Goal: Use online tool/utility: Utilize a website feature to perform a specific function

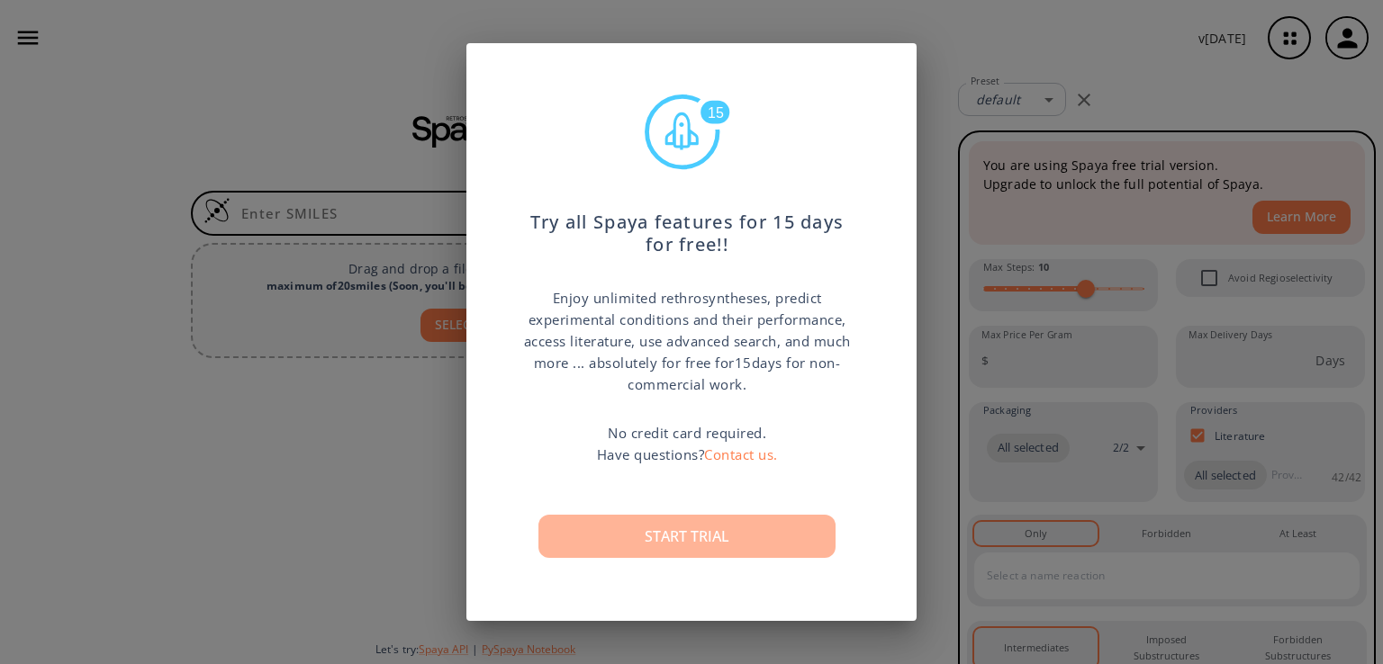
click at [691, 541] on button "Start trial" at bounding box center [686, 536] width 297 height 43
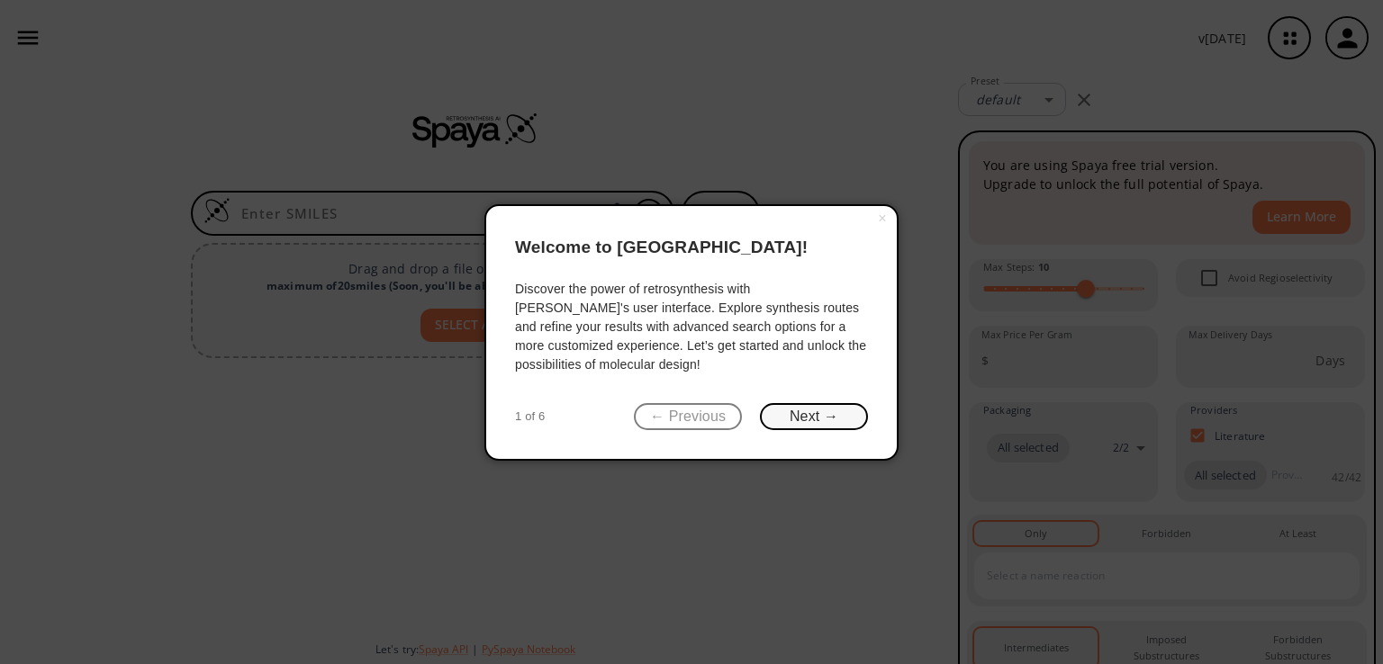
click at [831, 422] on button "Next →" at bounding box center [814, 417] width 108 height 28
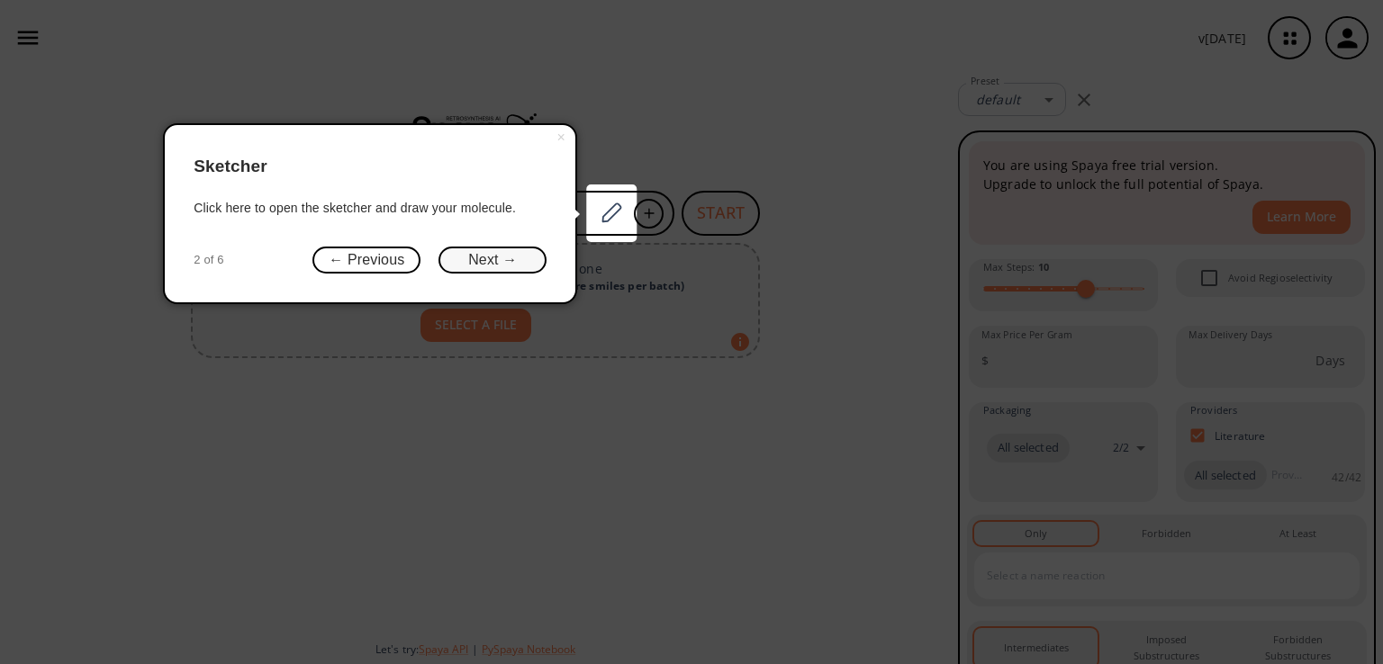
click at [483, 253] on button "Next →" at bounding box center [492, 261] width 108 height 28
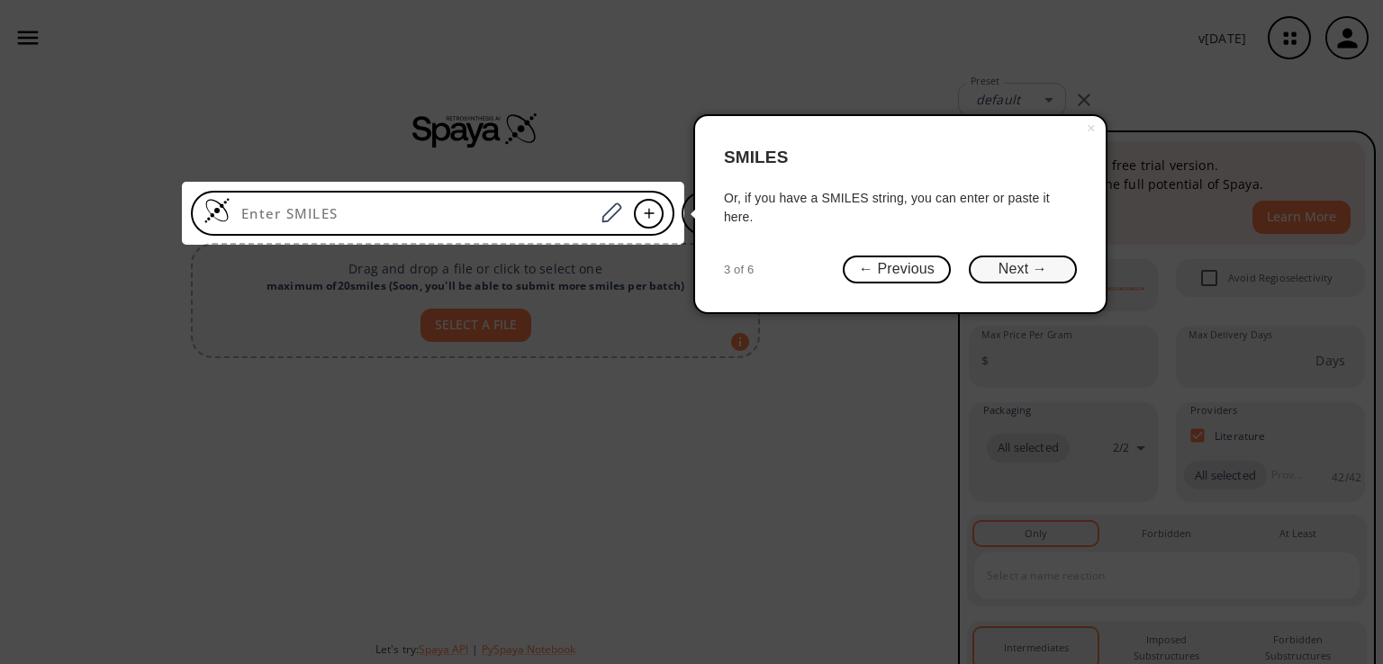
click at [1023, 264] on button "Next →" at bounding box center [1023, 270] width 108 height 28
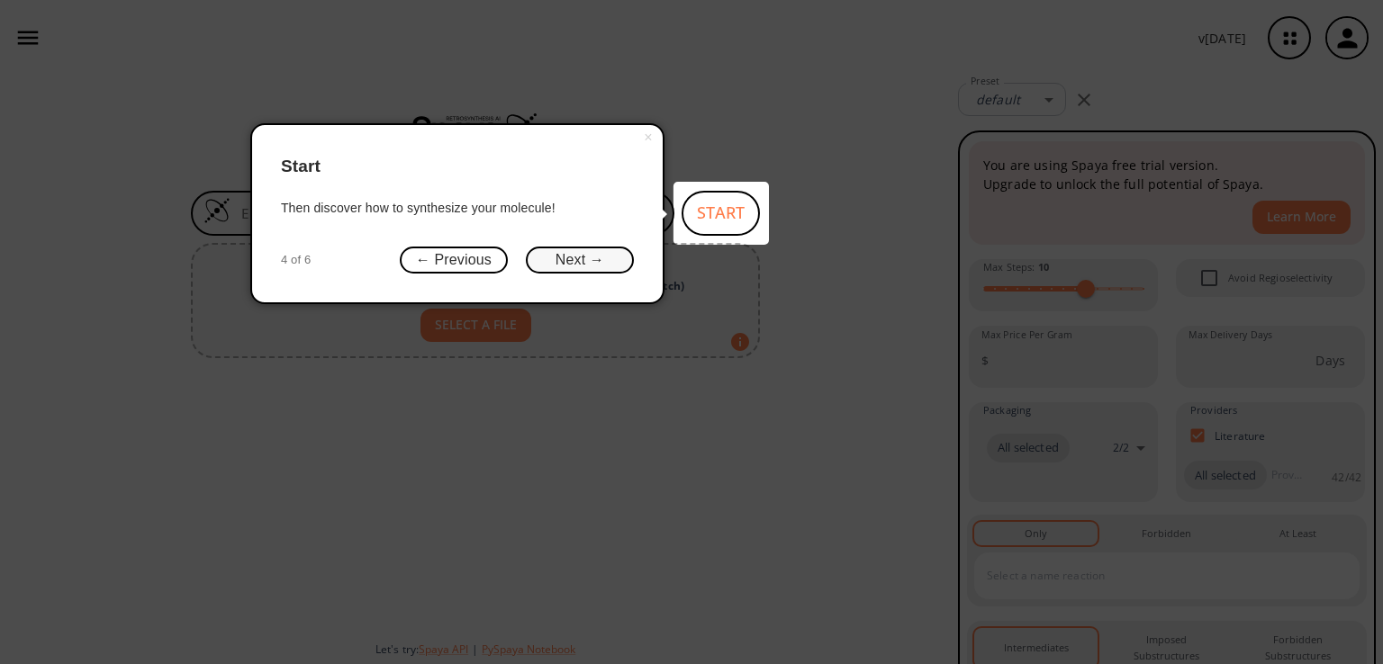
click at [576, 257] on button "Next →" at bounding box center [580, 261] width 108 height 28
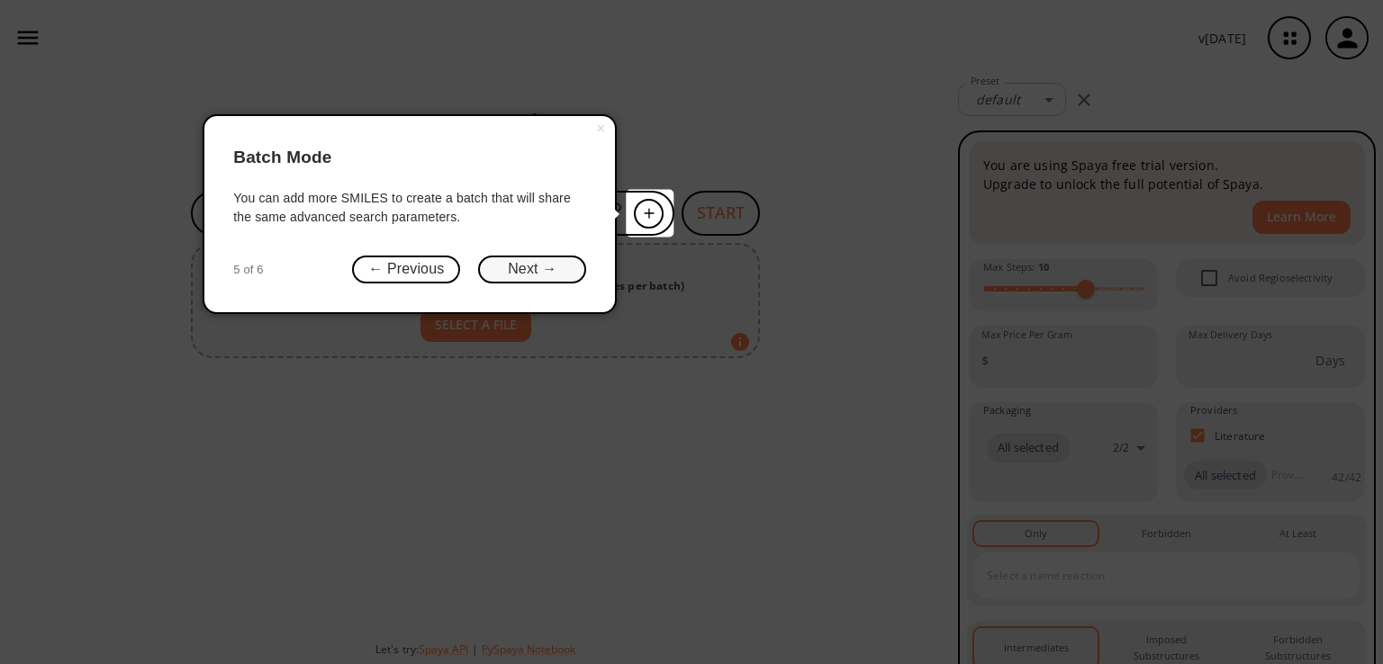
click at [540, 278] on button "Next →" at bounding box center [532, 270] width 108 height 28
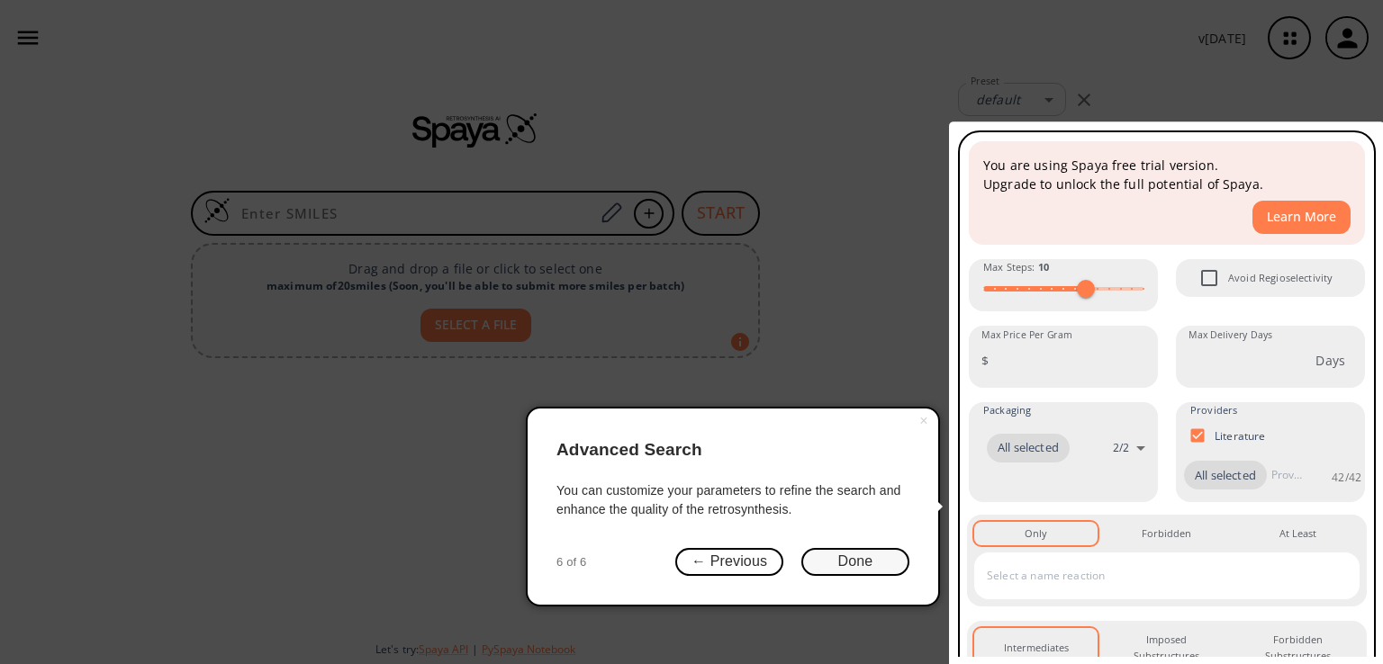
click at [846, 560] on button "Done" at bounding box center [855, 562] width 108 height 28
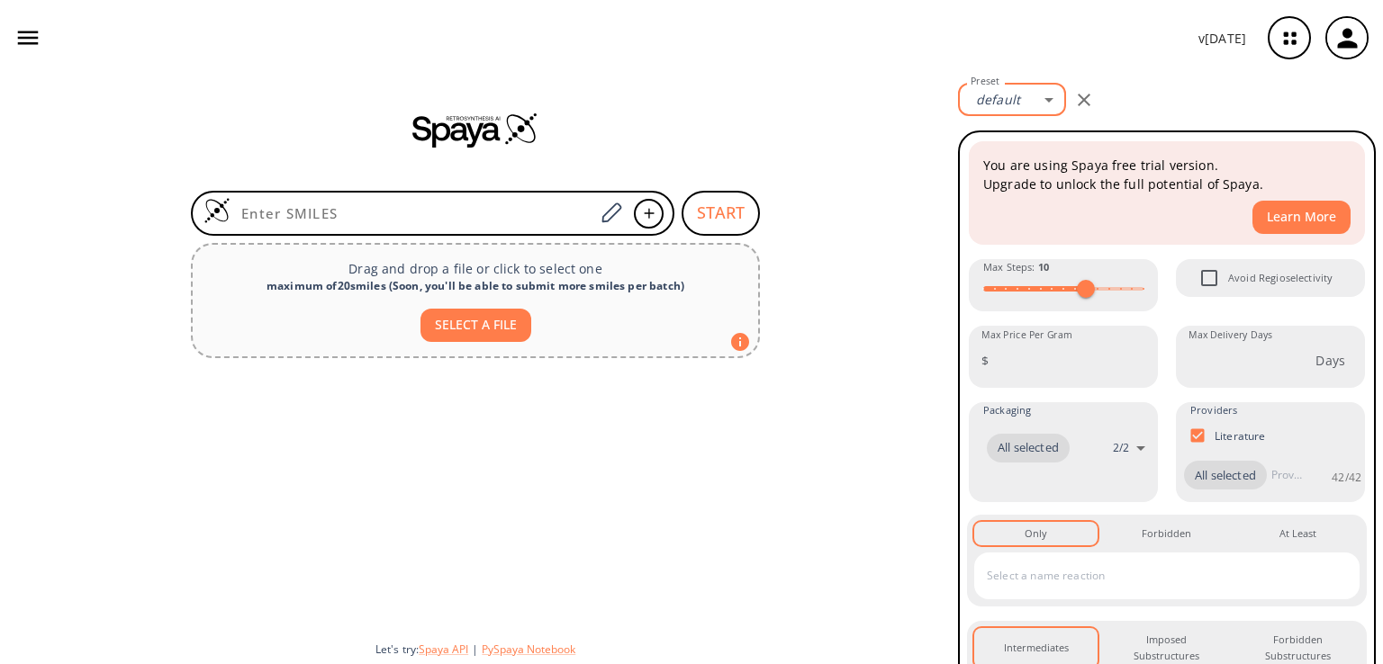
click at [1039, 103] on body "v [DATE] [PERSON_NAME] DASH [PERSON_NAME][EMAIL_ADDRESS][DOMAIN_NAME] Retrosynt…" at bounding box center [691, 332] width 1383 height 664
click at [1039, 103] on div at bounding box center [691, 332] width 1383 height 664
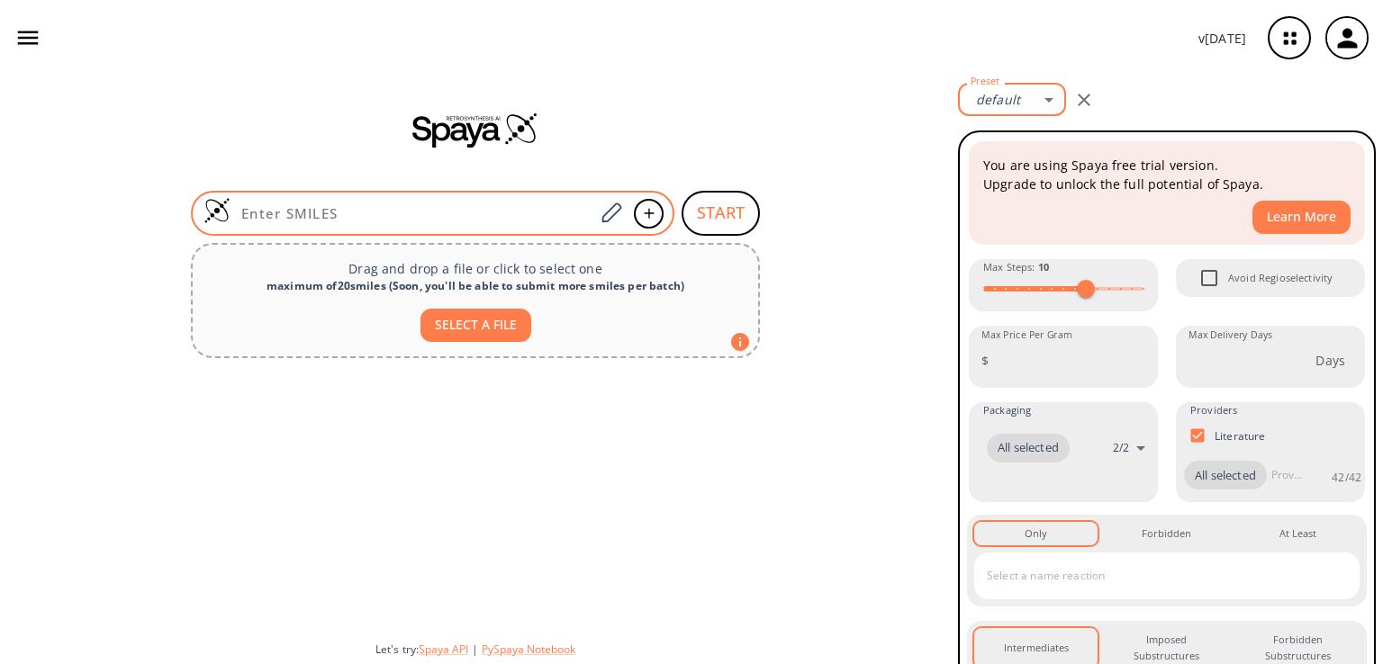
click at [311, 207] on input at bounding box center [412, 213] width 364 height 18
paste input "CC(=O)NC(CCCCNC(=O)CSCCNC(=O)CCNC(=O)[C@@H](C(C)(C)COP(=O)(O)OP(=O)(O)OC[C@@H]1…"
type input "CC(=O)NC(CCCCNC(=O)CSCCNC(=O)CCNC(=O)[C@@H](C(C)(C)COP(=O)(O)OP(=O)(O)OC[C@@H]1…"
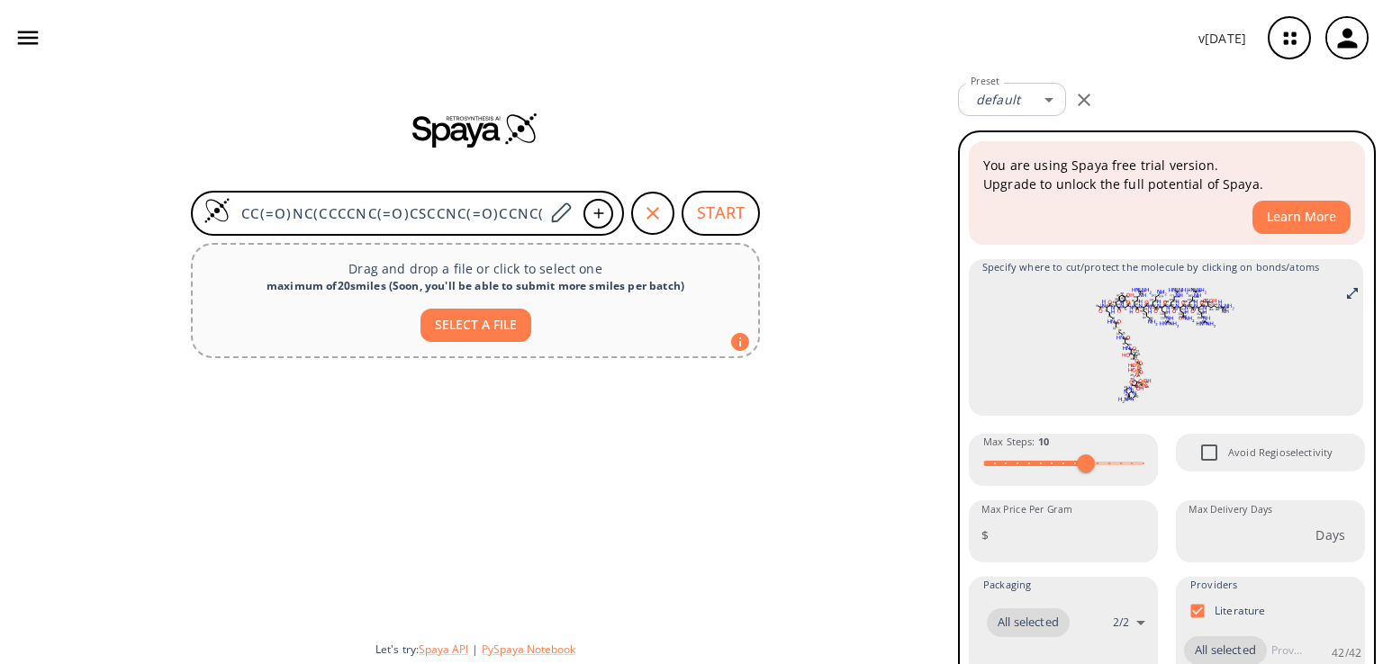
click at [825, 408] on div at bounding box center [475, 496] width 951 height 262
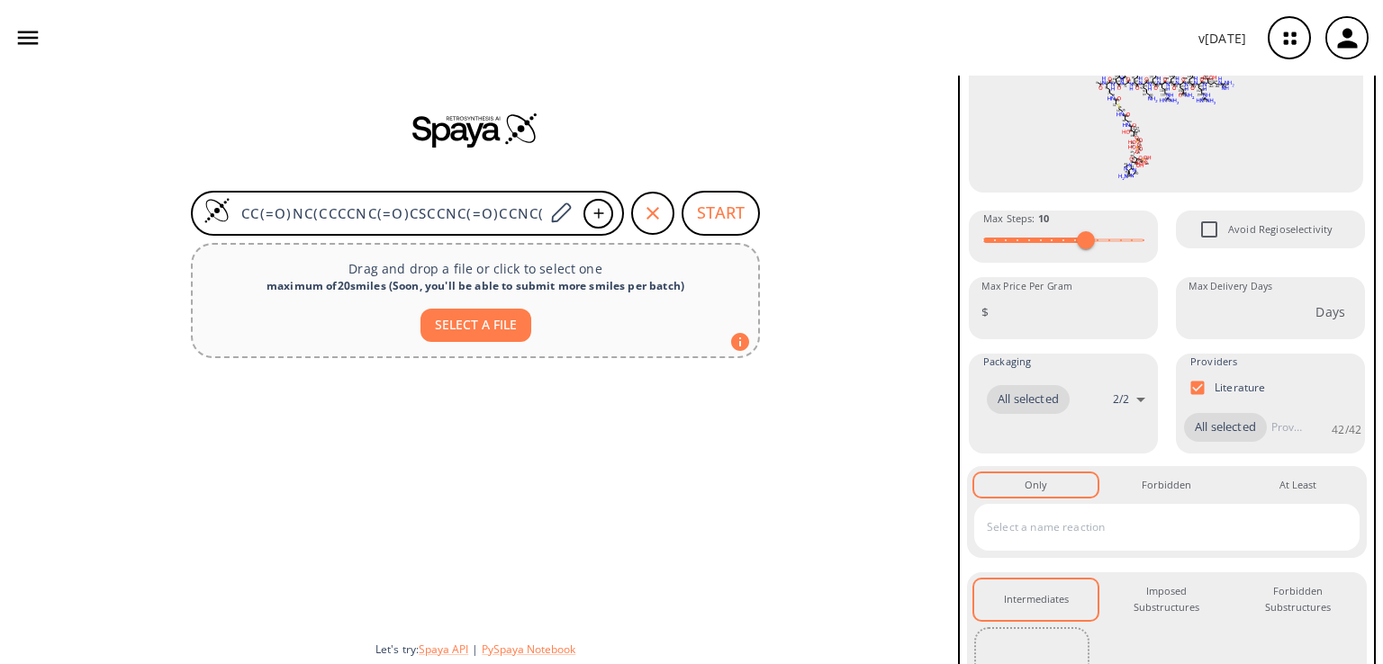
scroll to position [217, 0]
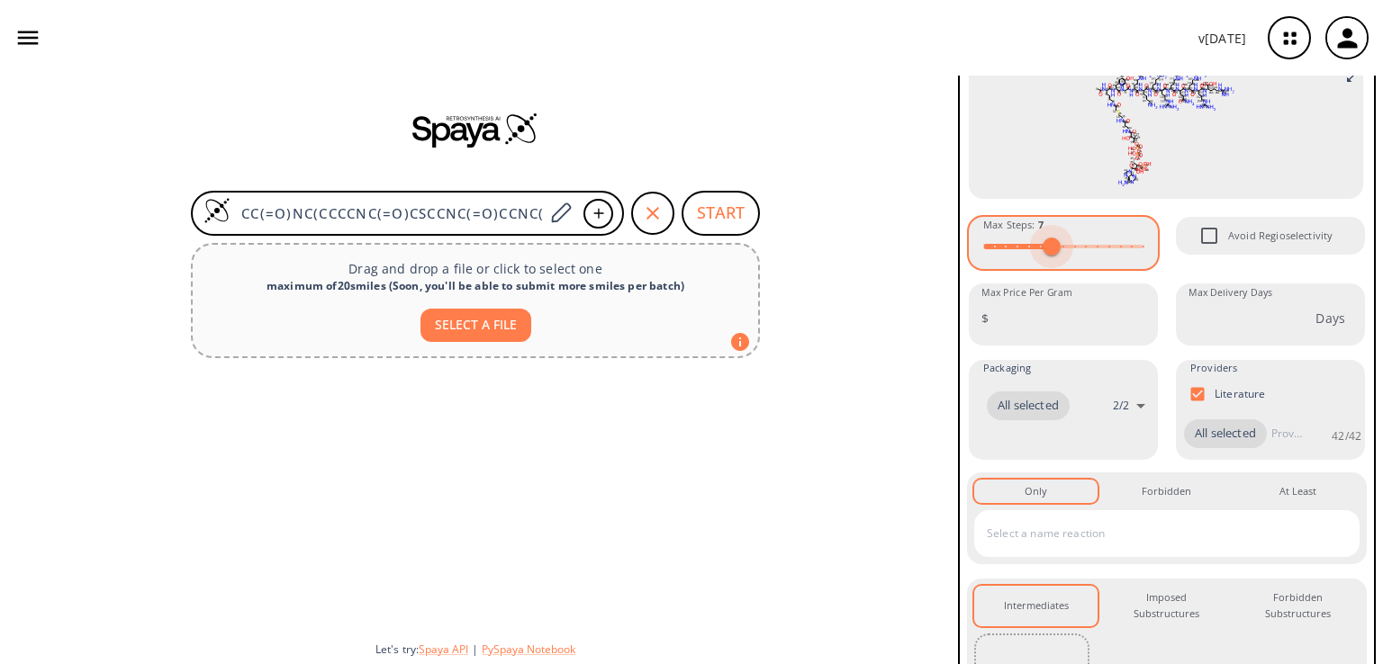
type input "5"
drag, startPoint x: 1080, startPoint y: 248, endPoint x: 1030, endPoint y: 251, distance: 50.5
click at [1030, 251] on span at bounding box center [1029, 247] width 18 height 18
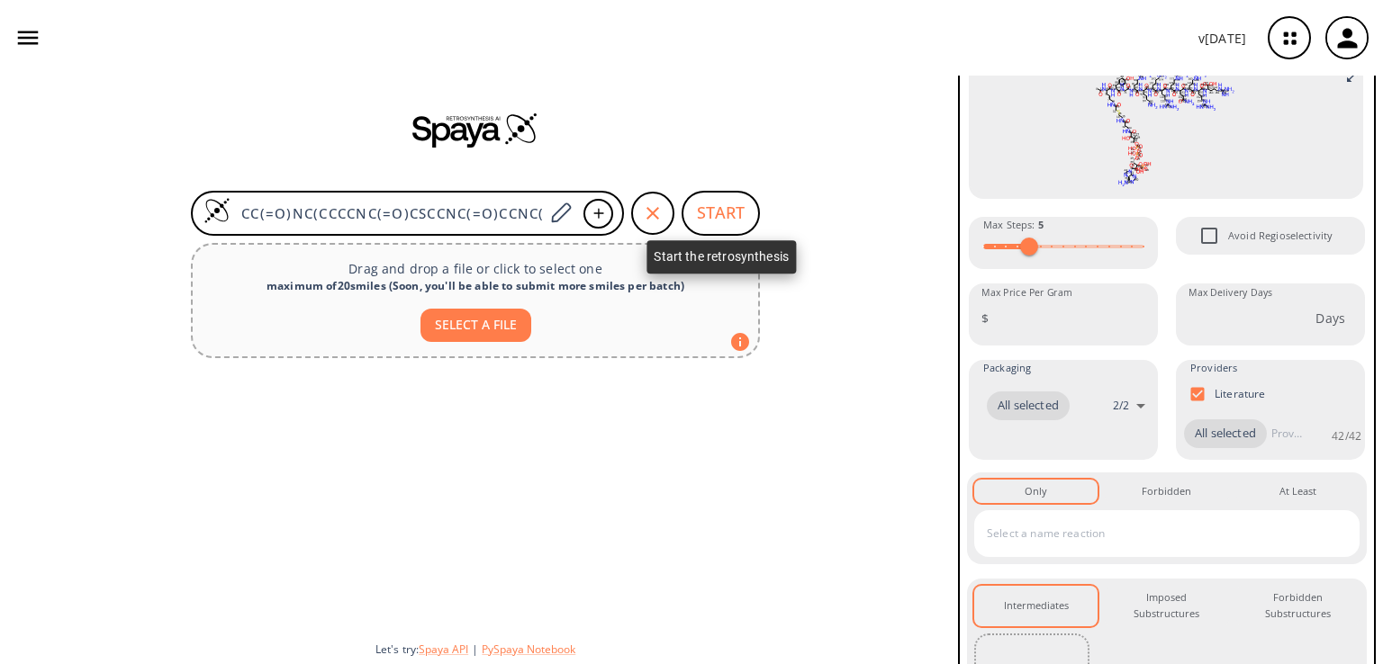
click at [719, 217] on button "START" at bounding box center [720, 213] width 78 height 45
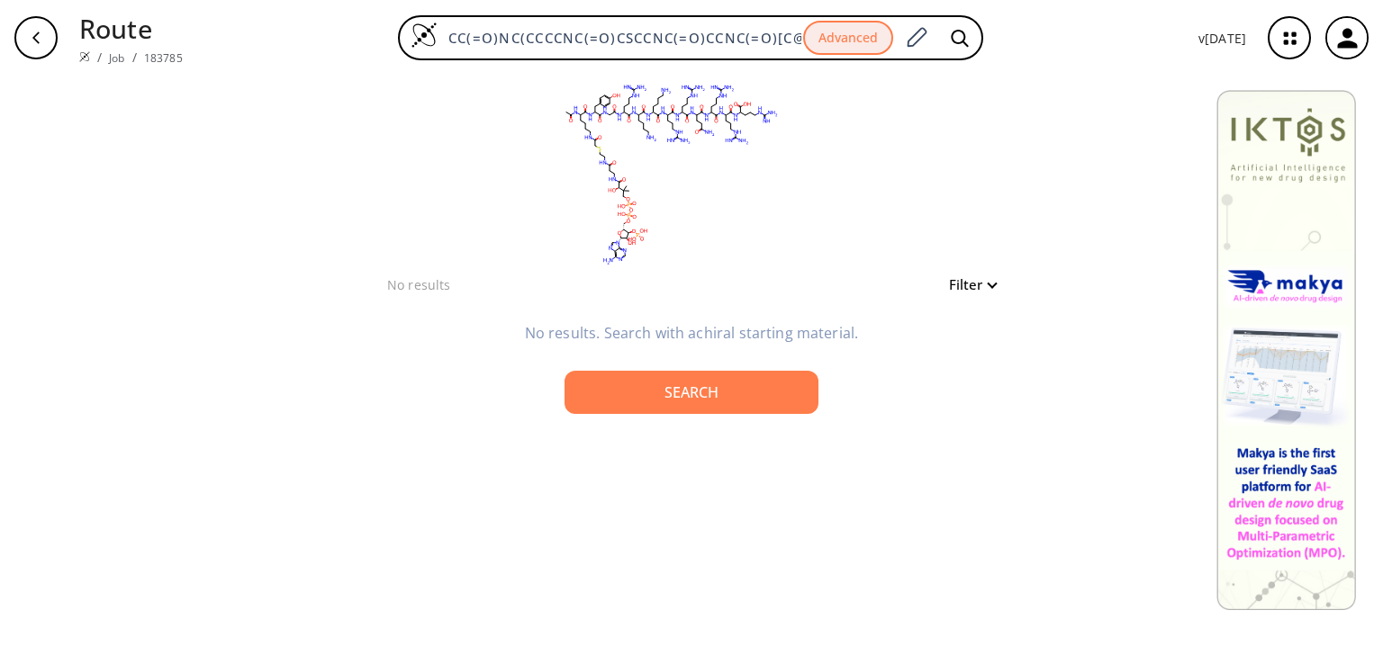
click at [990, 284] on button "Filter" at bounding box center [967, 285] width 58 height 14
click at [737, 408] on div at bounding box center [691, 332] width 1383 height 664
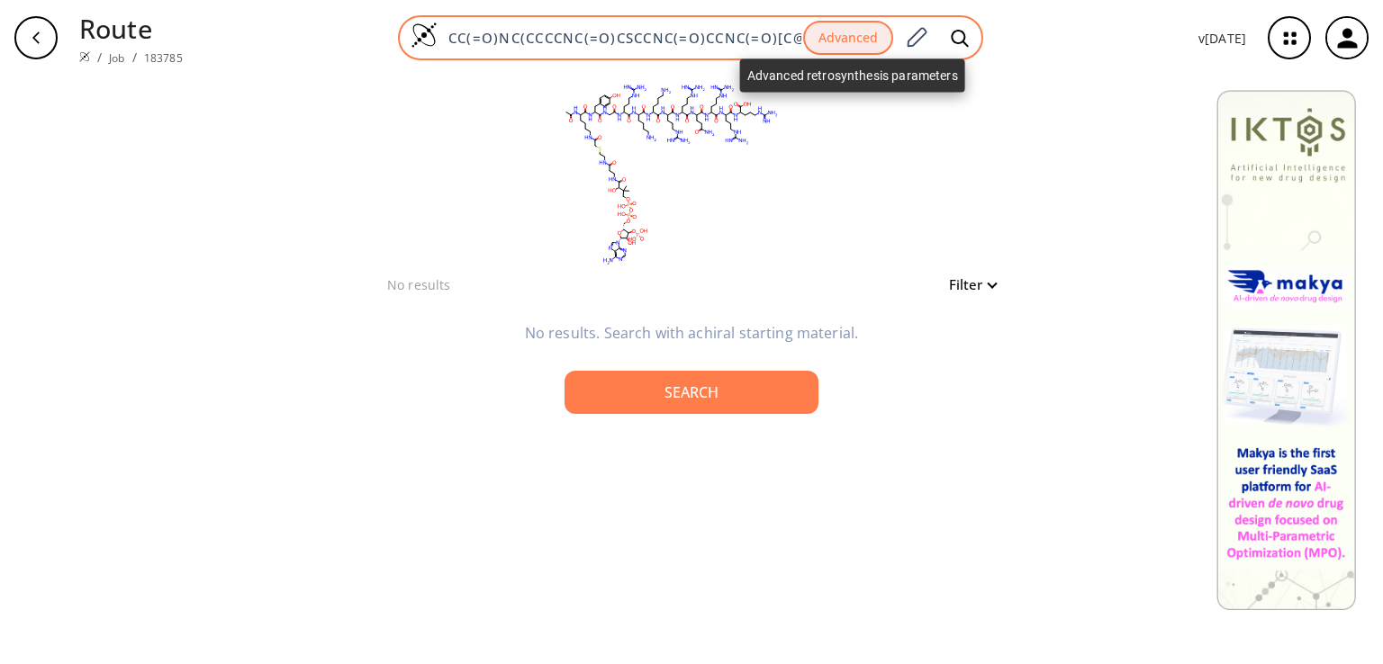
click at [853, 30] on button "Advanced" at bounding box center [848, 38] width 90 height 35
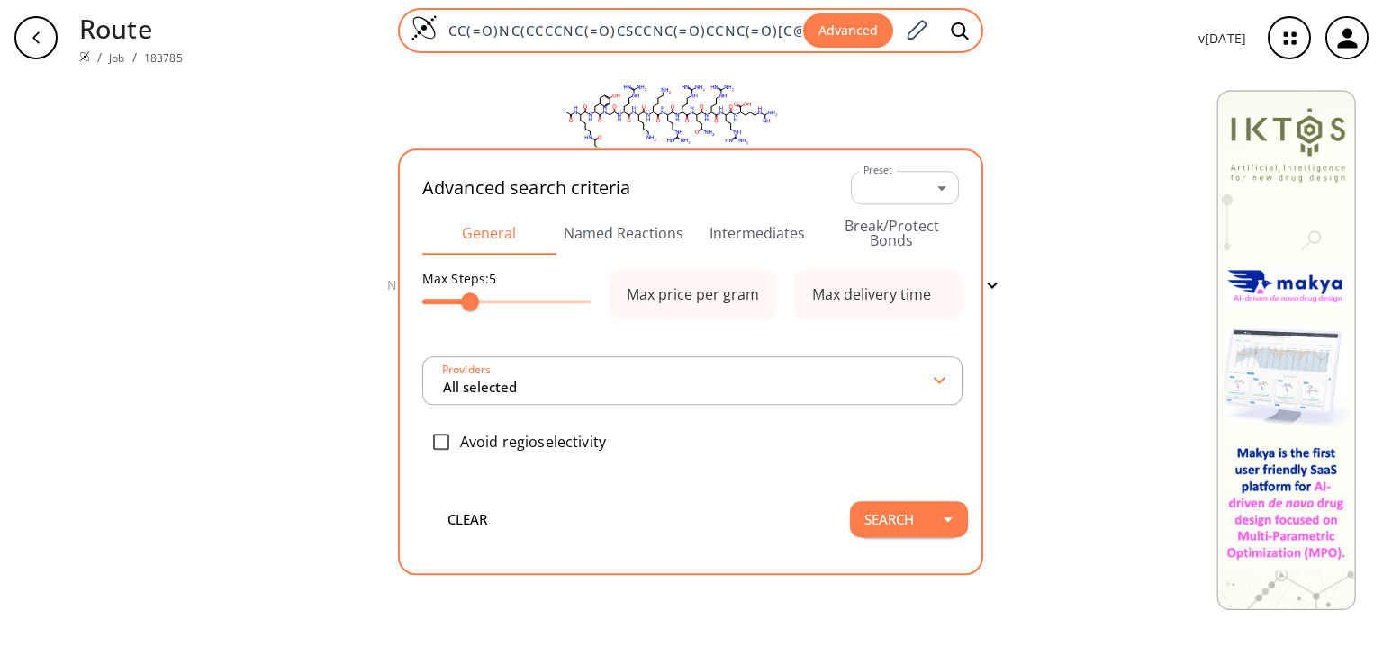
scroll to position [0, 2540]
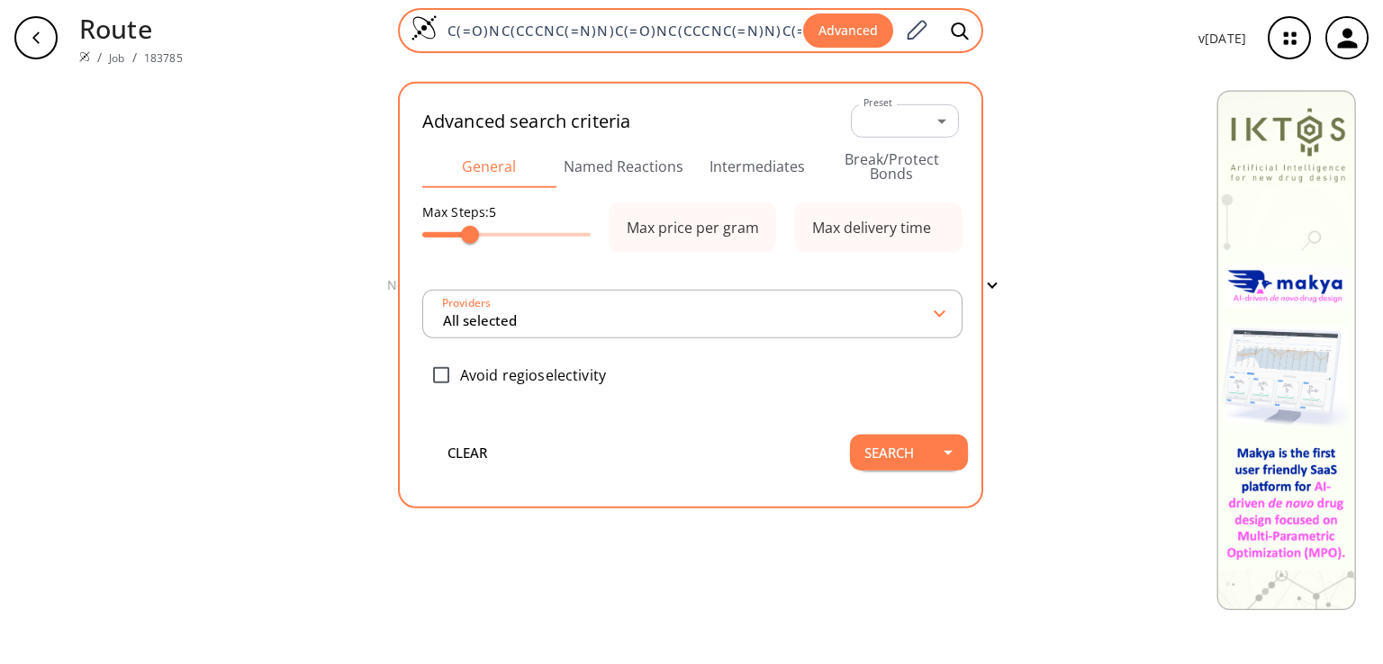
type input "All selected"
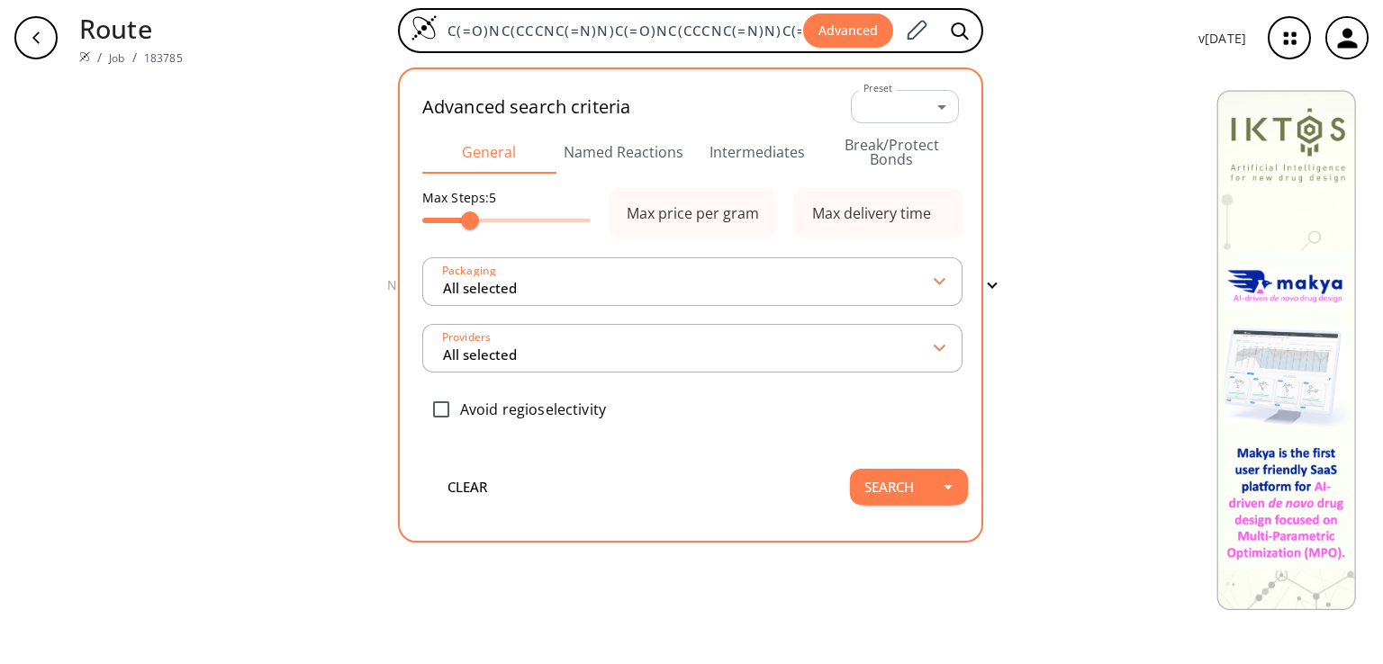
scroll to position [0, 0]
type input "15"
drag, startPoint x: 465, startPoint y: 224, endPoint x: 591, endPoint y: 219, distance: 125.2
click at [591, 219] on span at bounding box center [591, 221] width 18 height 18
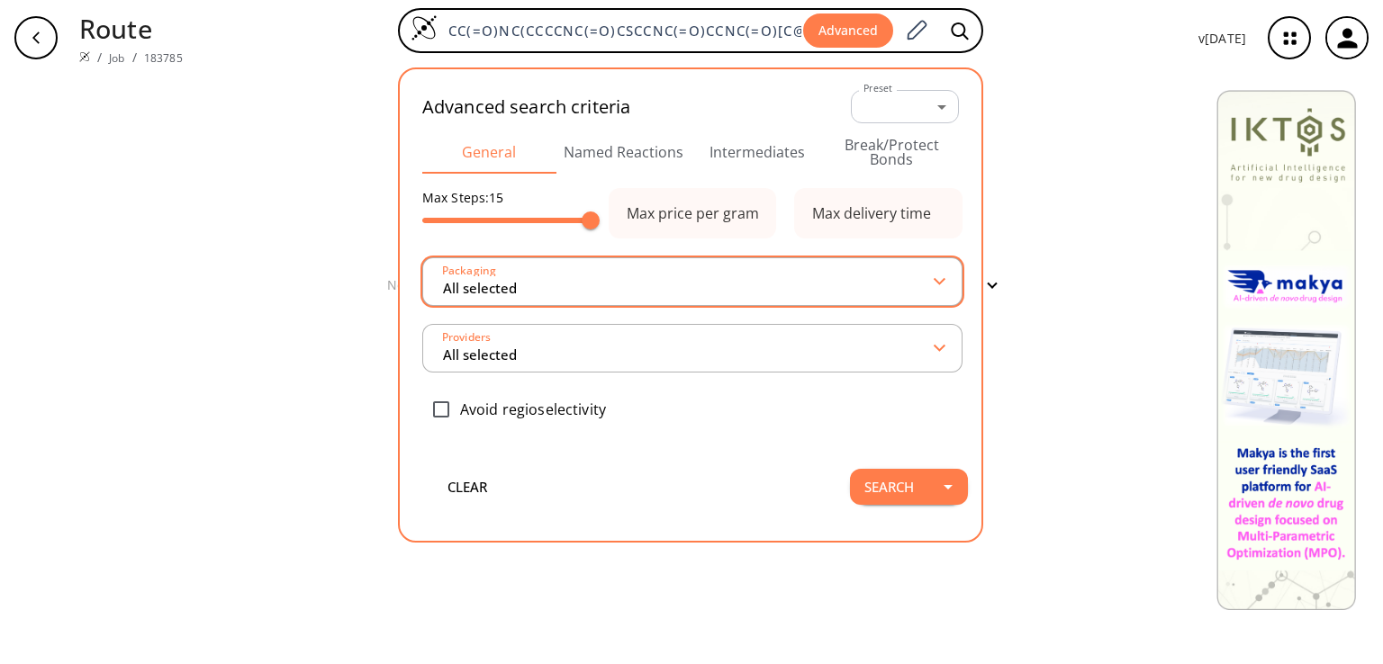
click at [573, 290] on input "All selected" at bounding box center [688, 282] width 494 height 32
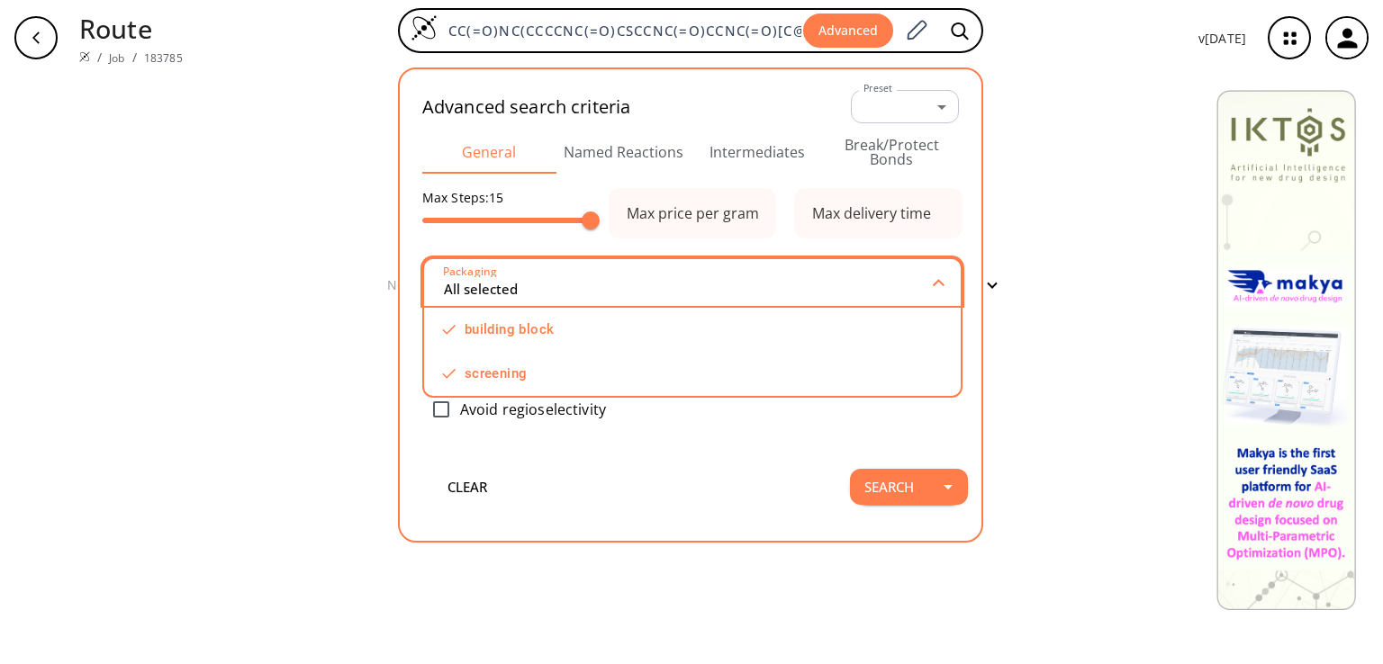
click at [573, 290] on input "All selected" at bounding box center [688, 282] width 492 height 32
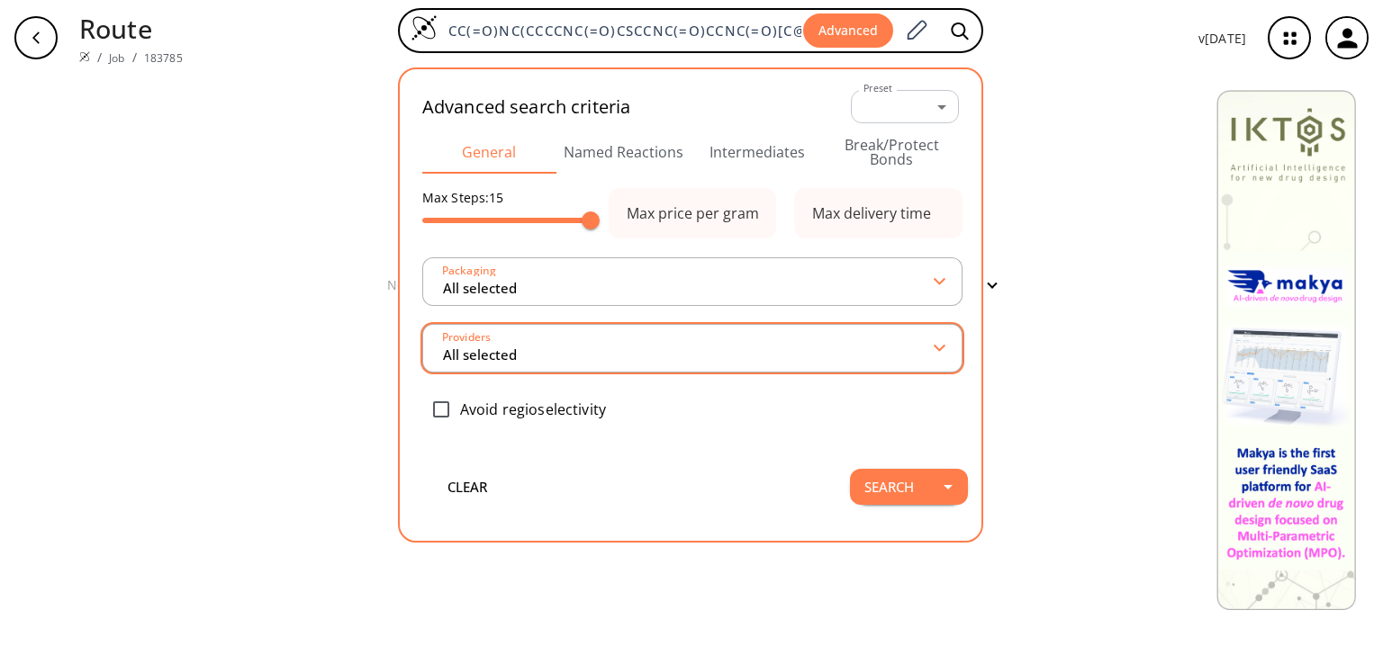
click at [568, 350] on input "All selected" at bounding box center [688, 348] width 494 height 32
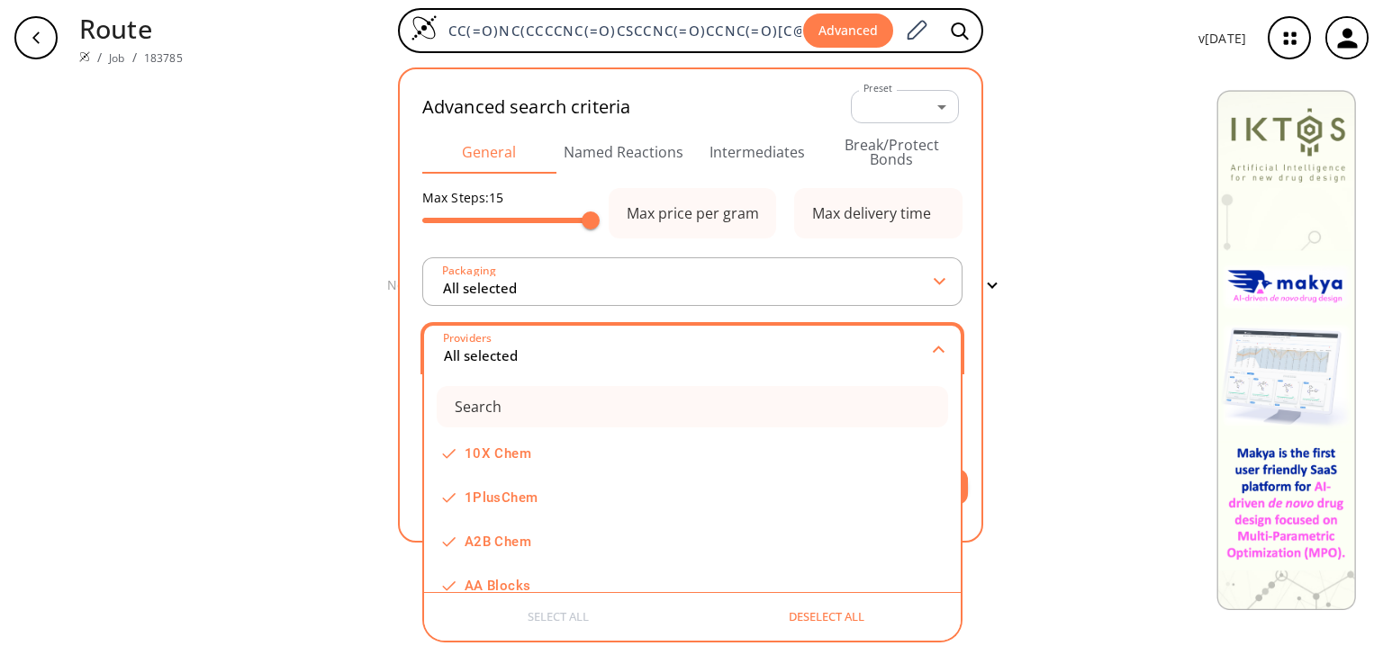
click at [568, 350] on input "All selected" at bounding box center [688, 349] width 492 height 32
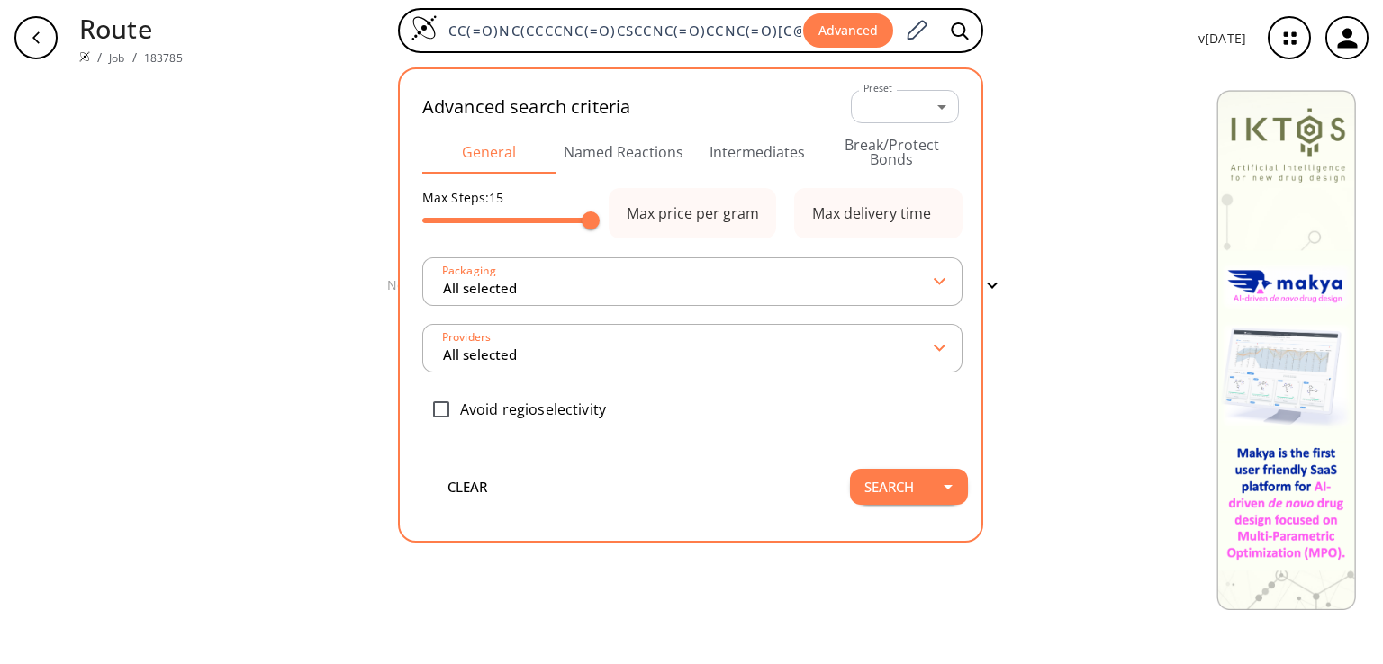
click at [642, 155] on button "Named Reactions" at bounding box center [623, 152] width 134 height 43
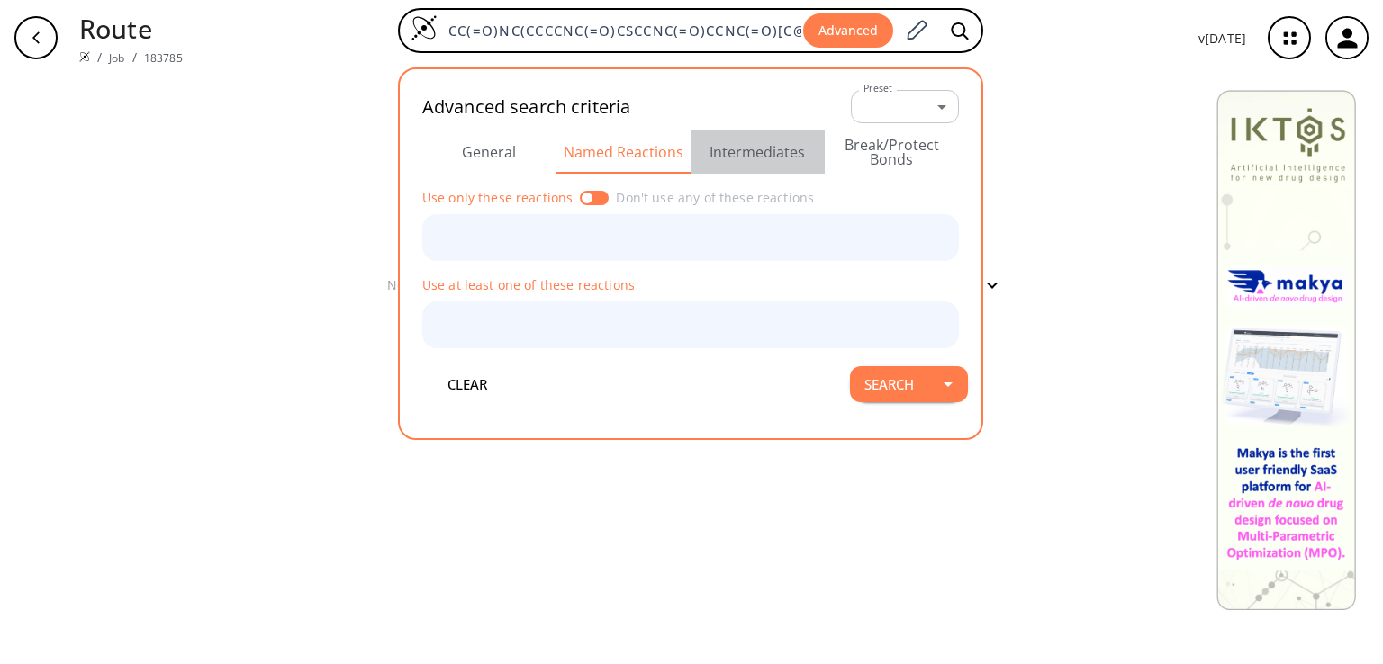
click at [758, 153] on button "Intermediates" at bounding box center [757, 152] width 134 height 43
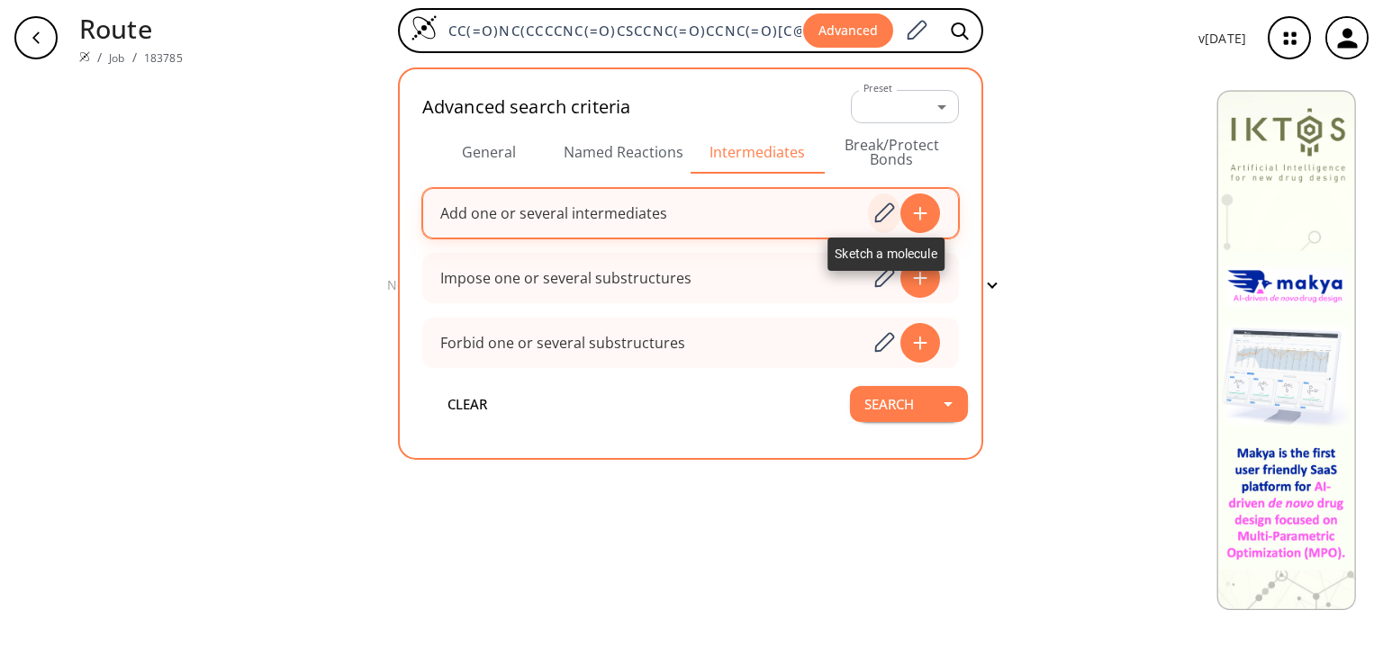
click at [879, 216] on icon at bounding box center [883, 213] width 24 height 23
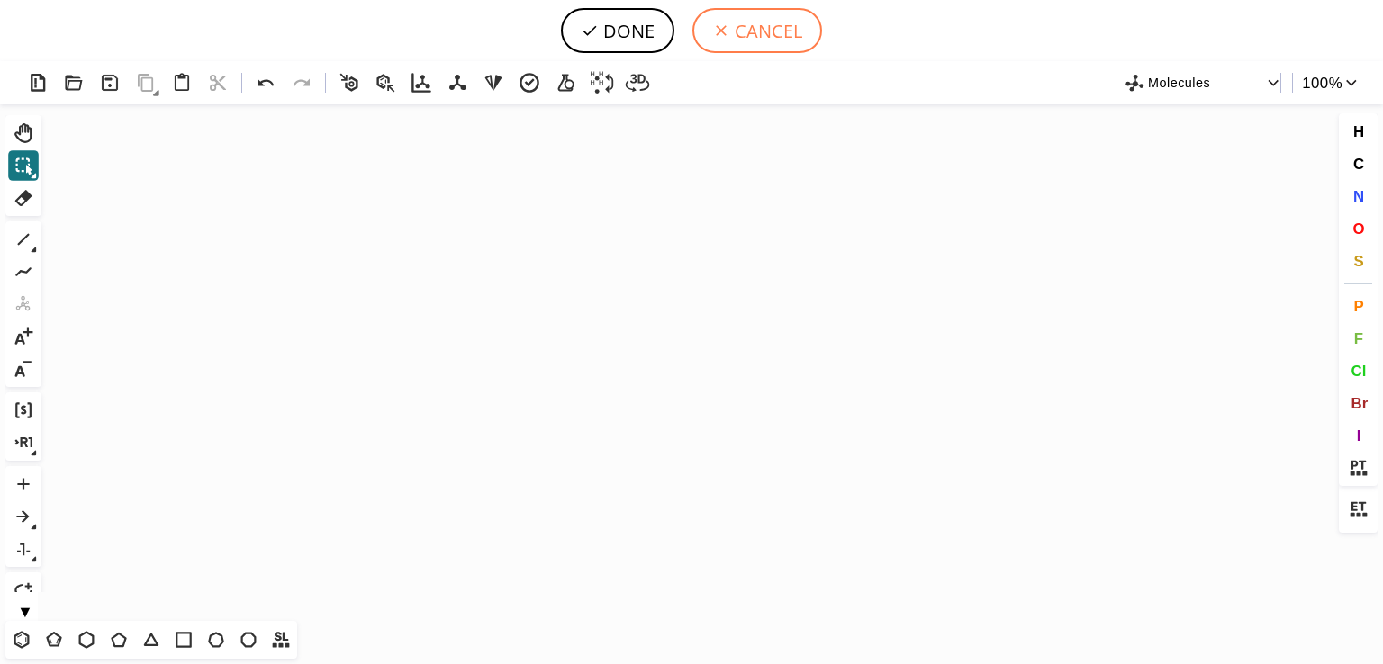
click at [730, 36] on button "CANCEL" at bounding box center [757, 30] width 130 height 45
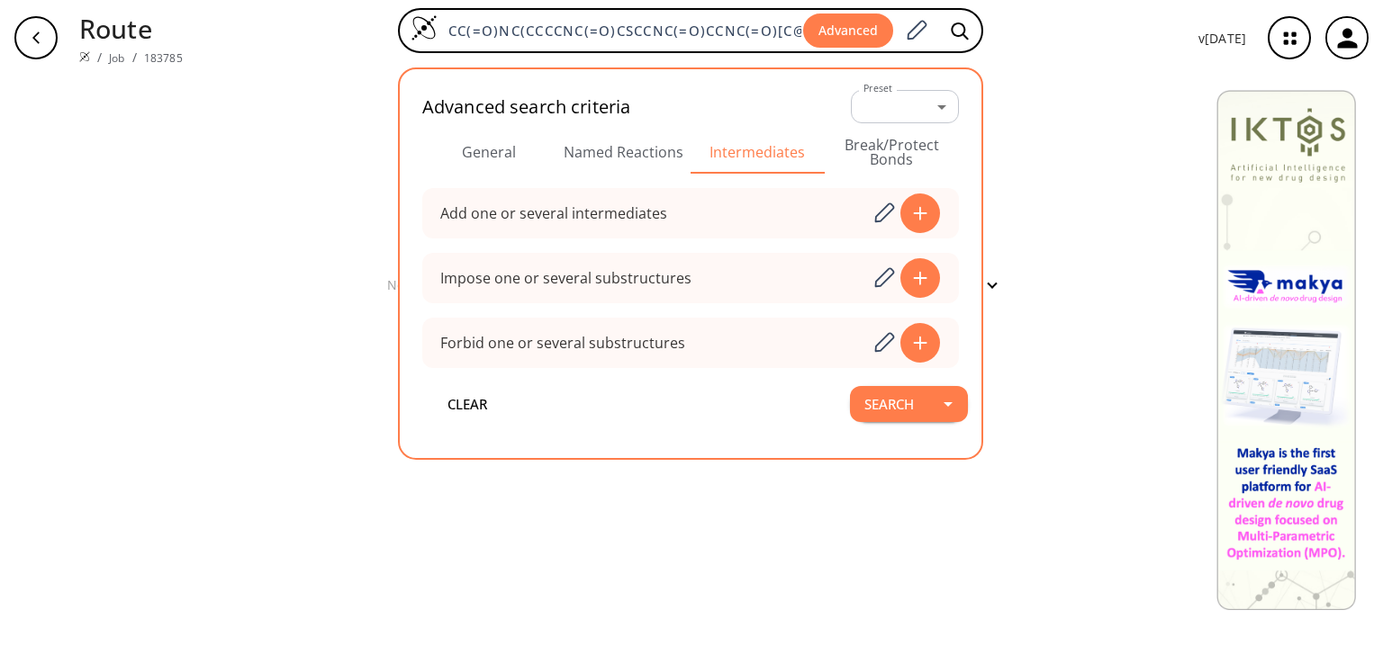
click at [875, 154] on button "Break/Protect Bonds" at bounding box center [892, 152] width 134 height 43
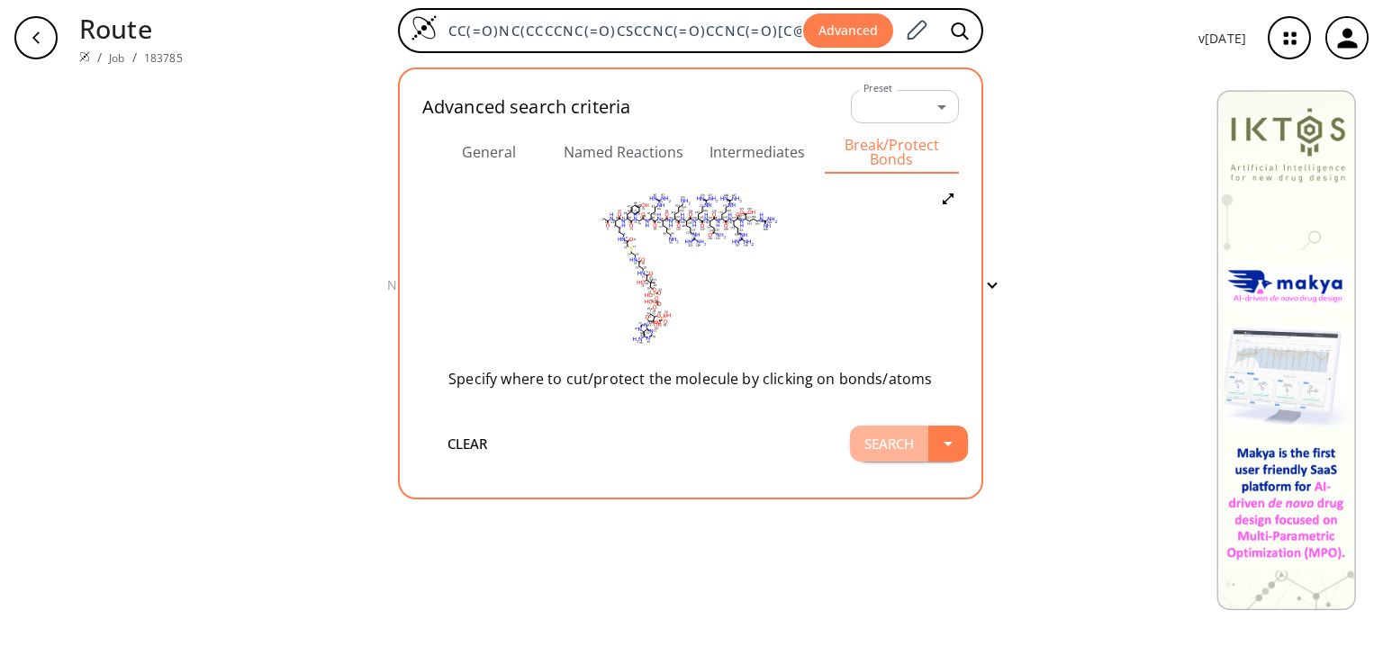
click at [896, 451] on button "Search" at bounding box center [889, 444] width 78 height 36
